Goal: Use online tool/utility: Utilize a website feature to perform a specific function

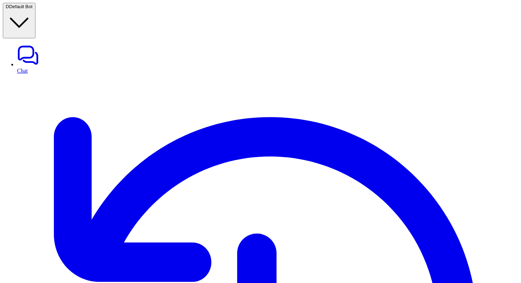
type input "***"
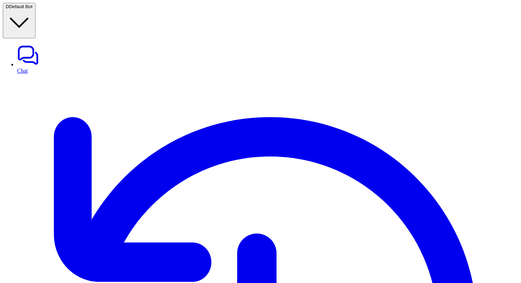
click at [25, 44] on link "Chat" at bounding box center [268, 59] width 502 height 30
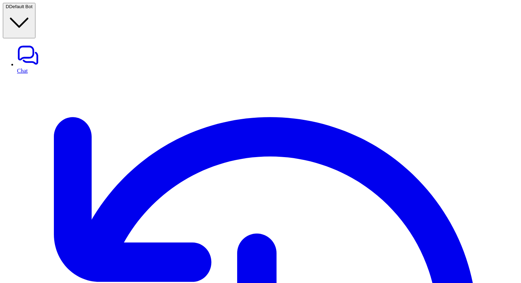
scroll to position [17, 0]
